Goal: Navigation & Orientation: Understand site structure

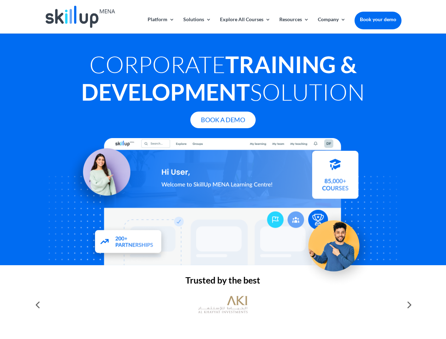
click at [223, 170] on div at bounding box center [223, 201] width 357 height 127
click at [197, 25] on link "Solutions" at bounding box center [197, 25] width 28 height 17
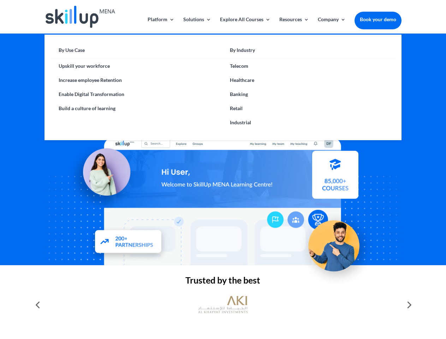
click at [245, 25] on link "Explore All Courses" at bounding box center [245, 25] width 51 height 17
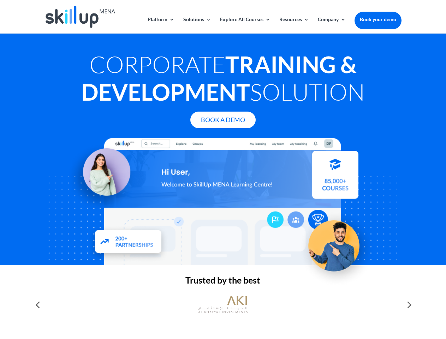
click at [294, 25] on link "Resources" at bounding box center [294, 25] width 30 height 17
click at [332, 25] on link "Company" at bounding box center [332, 25] width 28 height 17
click at [223, 305] on img at bounding box center [222, 304] width 49 height 25
